Goal: Task Accomplishment & Management: Manage account settings

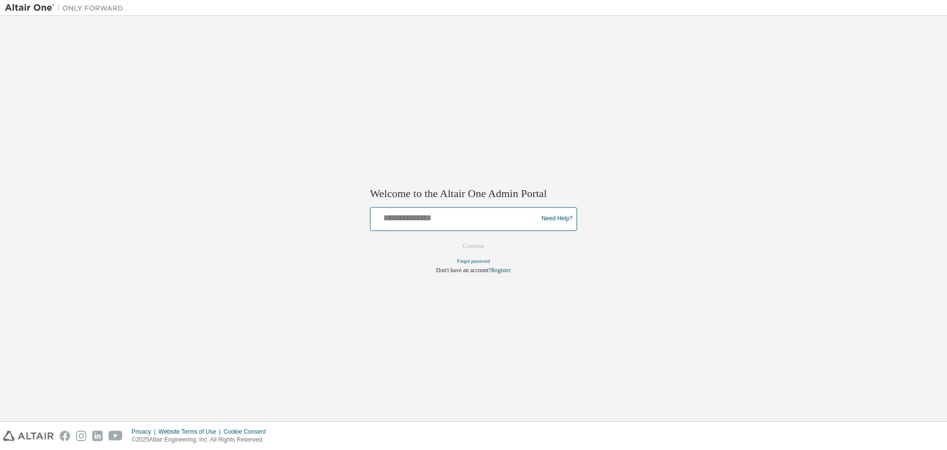
click at [426, 220] on input "text" at bounding box center [456, 216] width 162 height 14
type input "**********"
click at [462, 243] on button "Continue" at bounding box center [473, 245] width 42 height 15
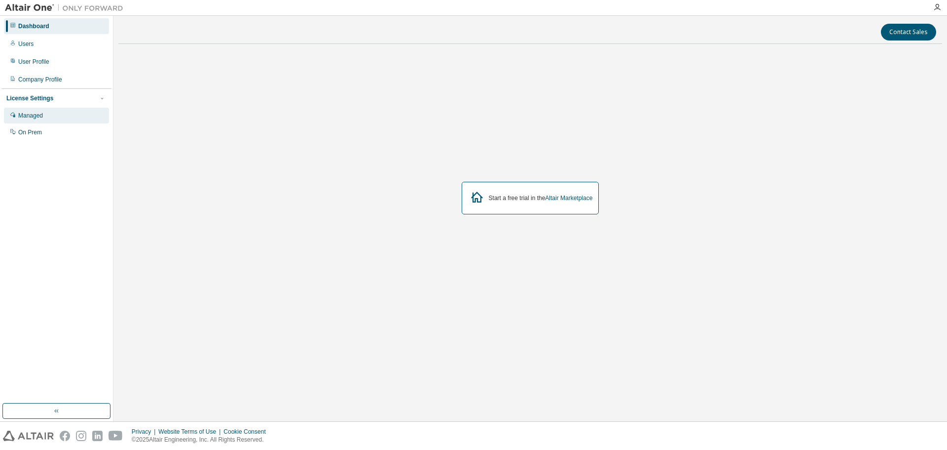
click at [34, 110] on div "Managed" at bounding box center [56, 116] width 105 height 16
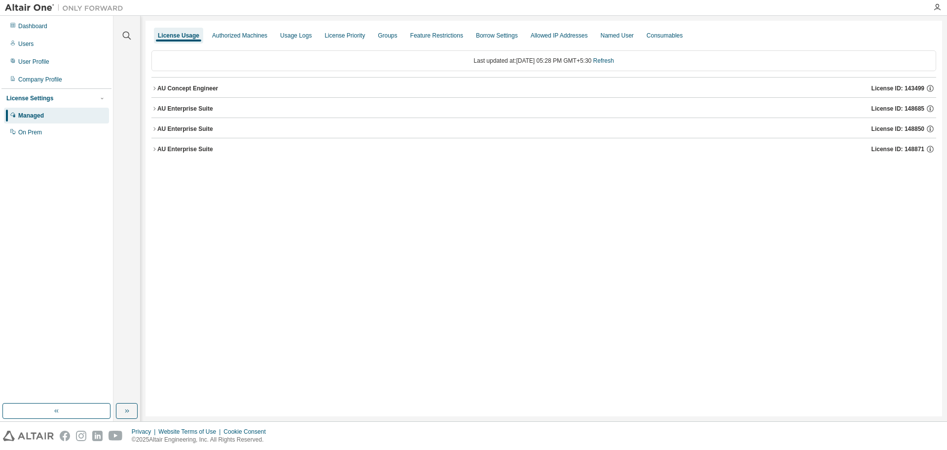
click at [157, 86] on icon "button" at bounding box center [154, 88] width 6 height 6
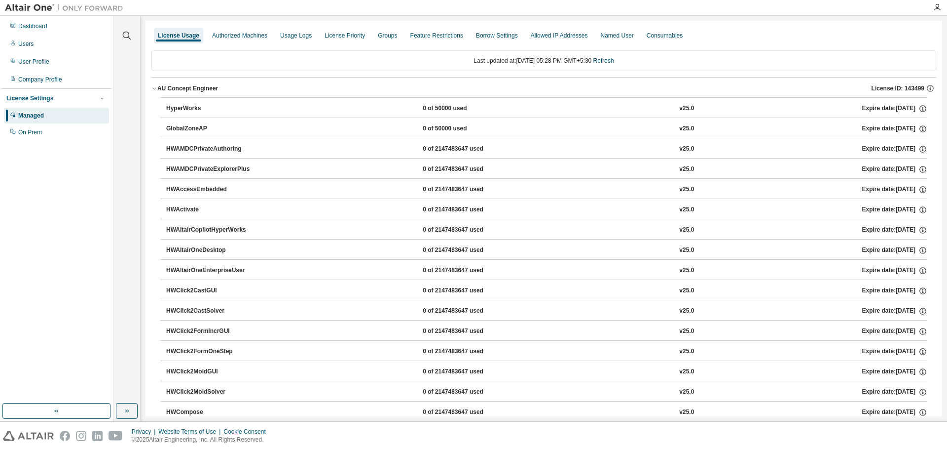
click at [157, 86] on icon "button" at bounding box center [154, 88] width 6 height 6
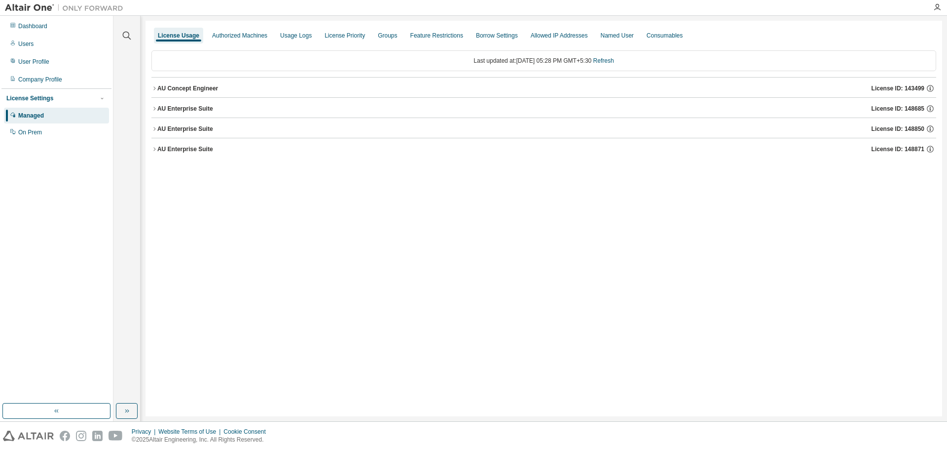
click at [157, 110] on icon "button" at bounding box center [154, 109] width 6 height 6
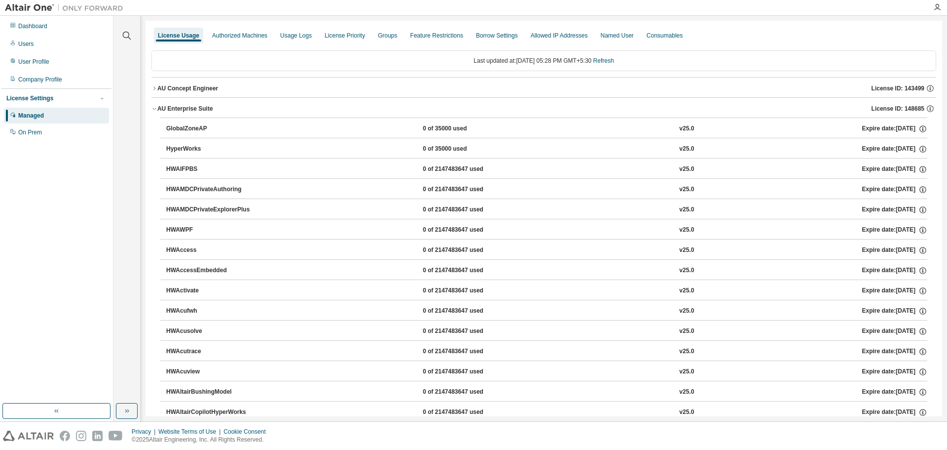
click at [157, 110] on icon "button" at bounding box center [154, 109] width 6 height 6
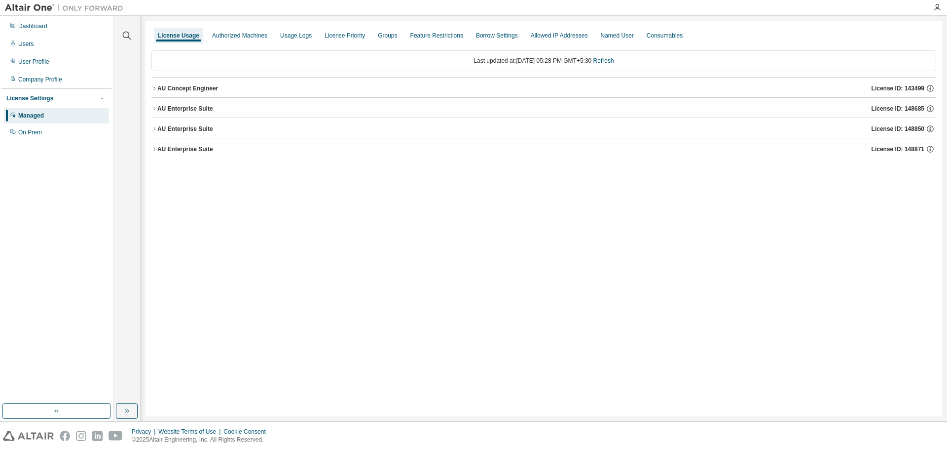
click at [155, 133] on button "AU Enterprise Suite License ID: 148850" at bounding box center [543, 129] width 785 height 22
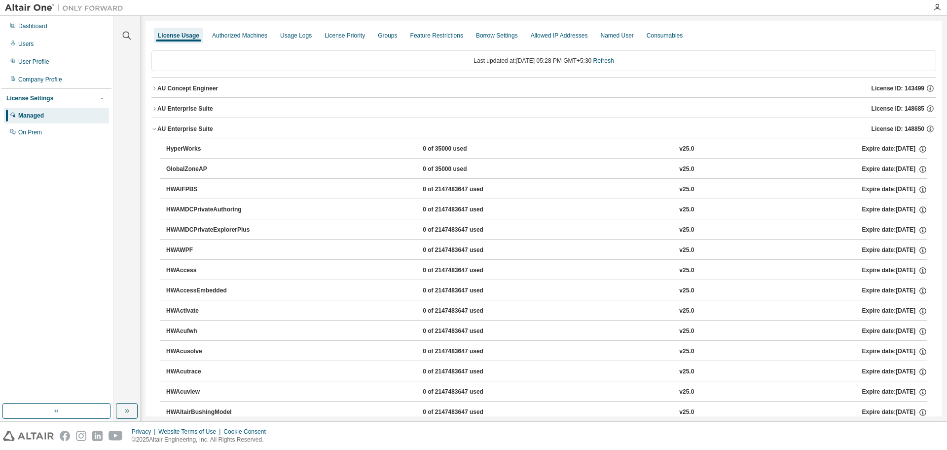
click at [155, 132] on button "AU Enterprise Suite License ID: 148850" at bounding box center [543, 129] width 785 height 22
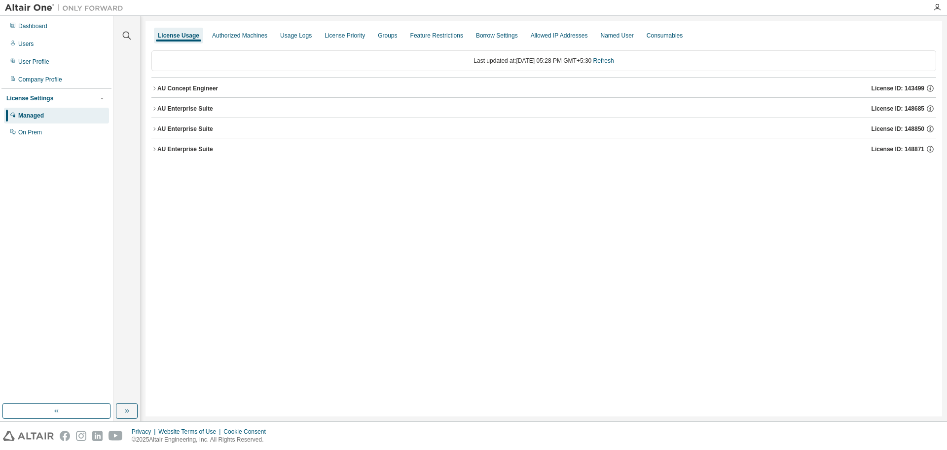
click at [146, 148] on div "License Usage Authorized Machines Usage Logs License Priority Groups Feature Re…" at bounding box center [544, 218] width 797 height 395
click at [154, 147] on icon "button" at bounding box center [154, 149] width 6 height 6
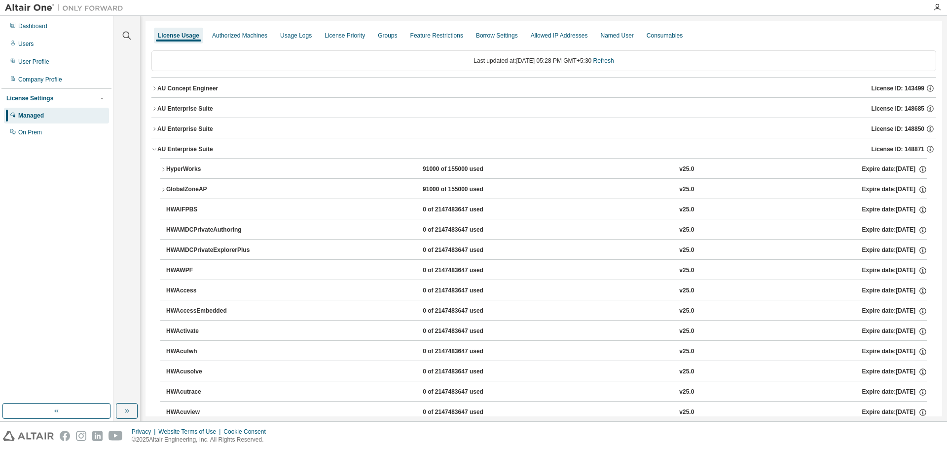
click at [155, 147] on icon "button" at bounding box center [154, 149] width 6 height 6
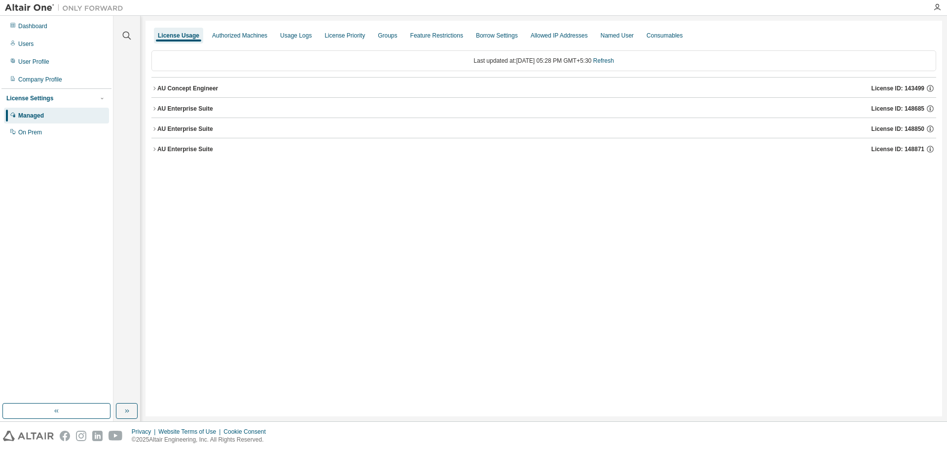
click at [153, 90] on icon "button" at bounding box center [154, 88] width 6 height 6
